Goal: Task Accomplishment & Management: Manage account settings

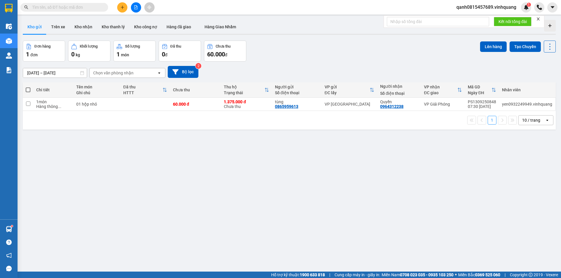
click at [538, 18] on icon "close" at bounding box center [538, 19] width 4 height 4
click at [512, 6] on span "qanh0815457689.vinhquang" at bounding box center [485, 7] width 69 height 7
click at [503, 22] on li "Đăng xuất" at bounding box center [485, 17] width 69 height 9
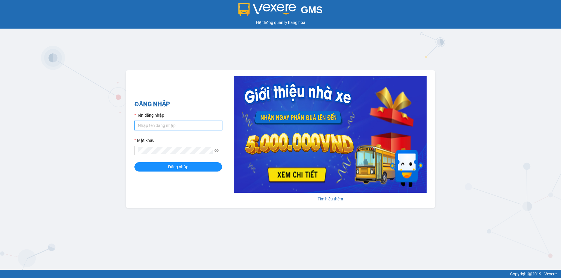
click at [156, 123] on input "Tên đăng nhập" at bounding box center [178, 125] width 88 height 9
type input "nguphuong0915869332.vinhquang"
click at [182, 167] on span "Đăng nhập" at bounding box center [178, 167] width 20 height 6
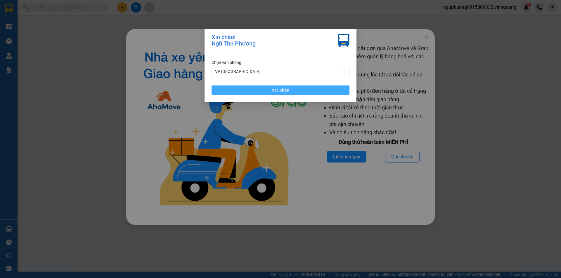
click at [272, 91] on button "Xác nhận" at bounding box center [280, 90] width 138 height 9
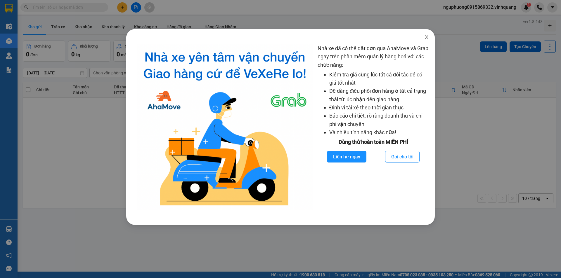
drag, startPoint x: 429, startPoint y: 36, endPoint x: 426, endPoint y: 36, distance: 2.9
click at [428, 36] on span "Close" at bounding box center [426, 37] width 16 height 16
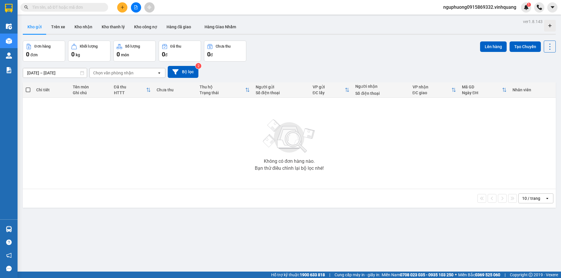
click at [68, 6] on input "text" at bounding box center [66, 7] width 69 height 6
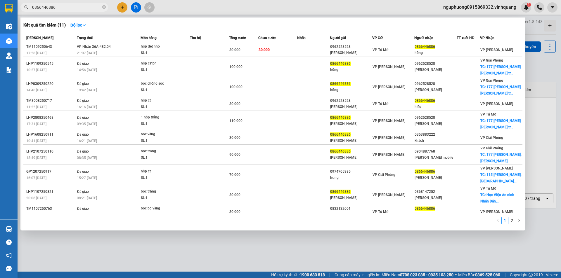
type input "0866446886"
click at [102, 7] on icon "close-circle" at bounding box center [104, 7] width 4 height 4
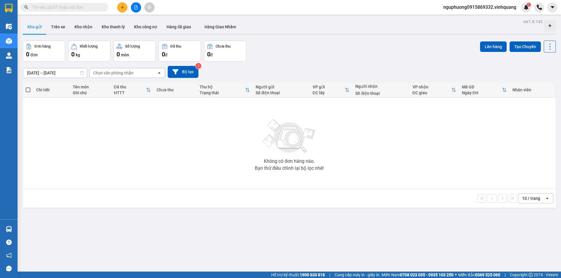
paste input "0936420471"
type input "0936420471"
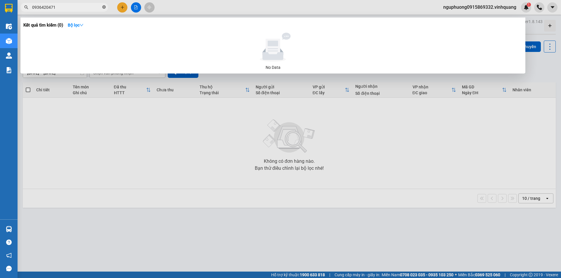
click at [105, 7] on icon "close-circle" at bounding box center [104, 7] width 4 height 4
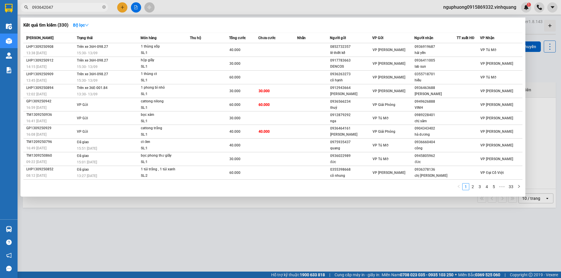
type input "0936420471"
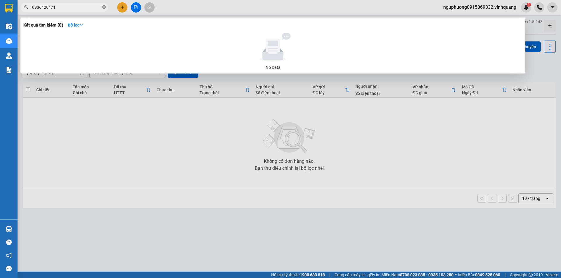
click at [103, 6] on icon "close-circle" at bounding box center [104, 7] width 4 height 4
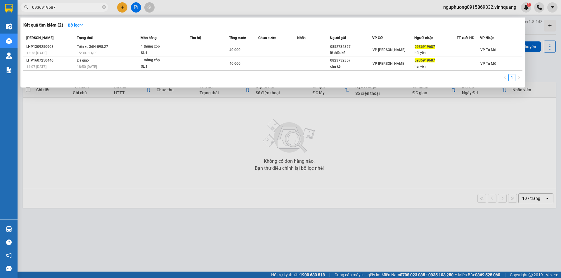
type input "0936919687"
click at [102, 7] on icon "close-circle" at bounding box center [104, 7] width 4 height 4
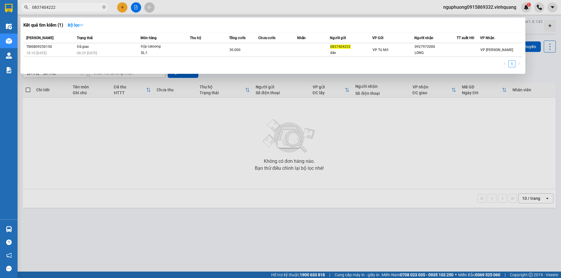
type input "0837404222"
